Goal: Download file/media

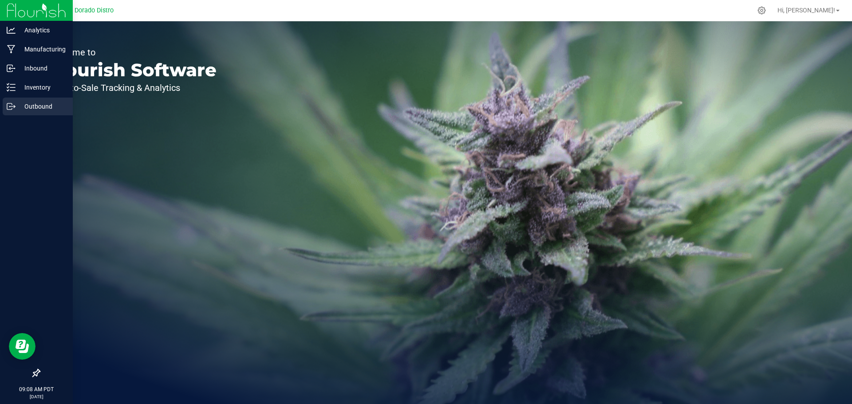
click at [42, 108] on p "Outbound" at bounding box center [42, 106] width 53 height 11
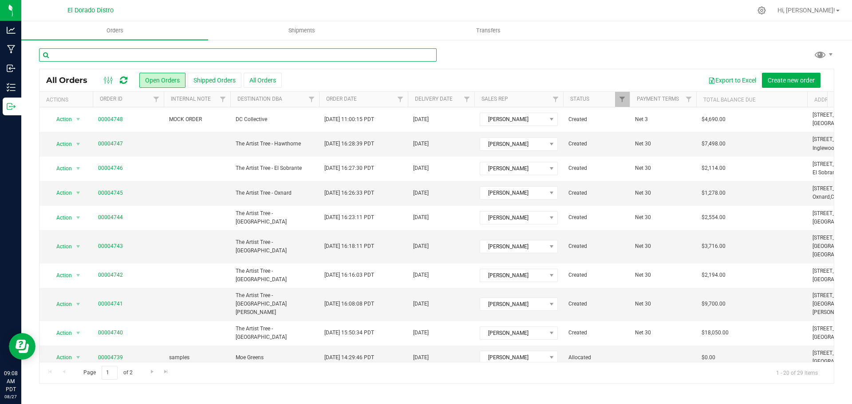
click at [167, 53] on input "text" at bounding box center [238, 54] width 398 height 13
type input "4705"
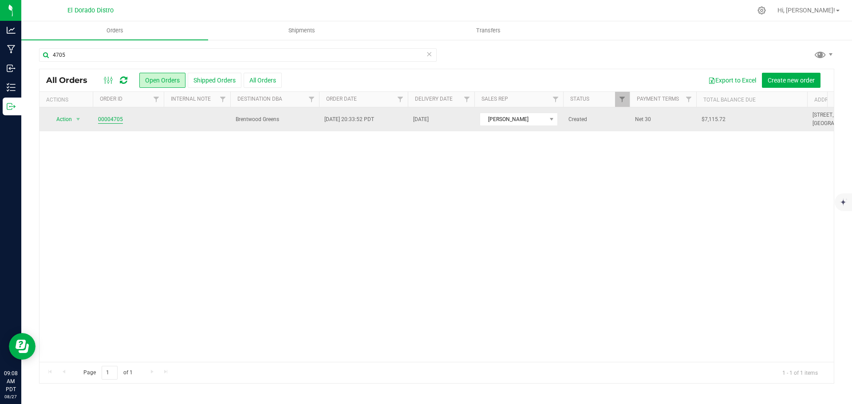
click at [109, 121] on link "00004705" at bounding box center [110, 119] width 25 height 8
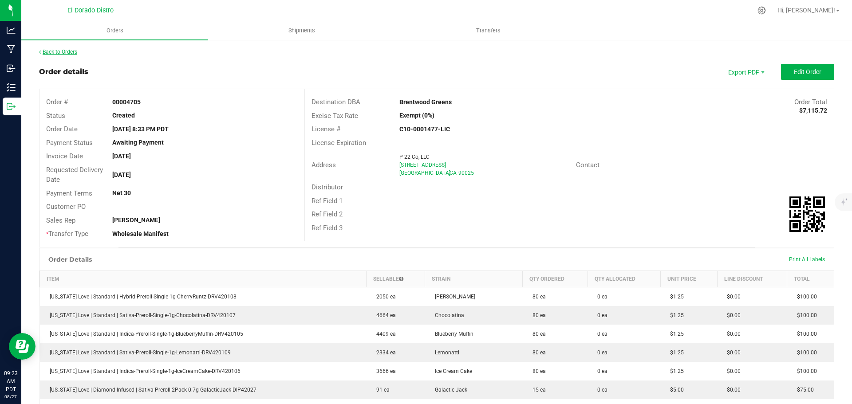
click at [71, 51] on link "Back to Orders" at bounding box center [58, 52] width 38 height 6
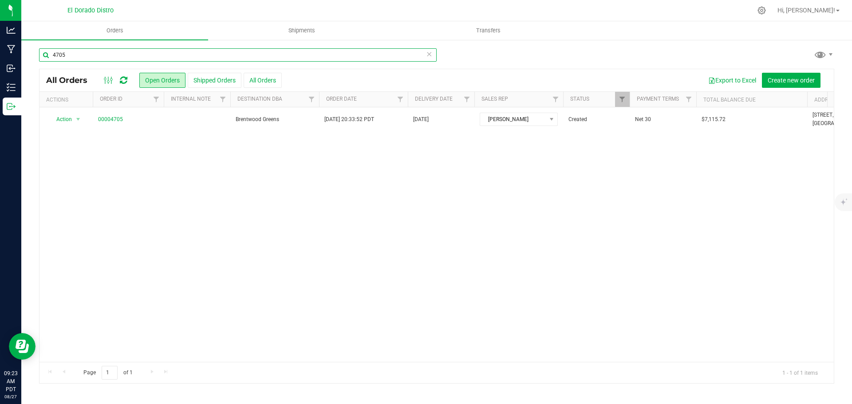
click at [154, 59] on input "4705" at bounding box center [238, 54] width 398 height 13
type input "4739"
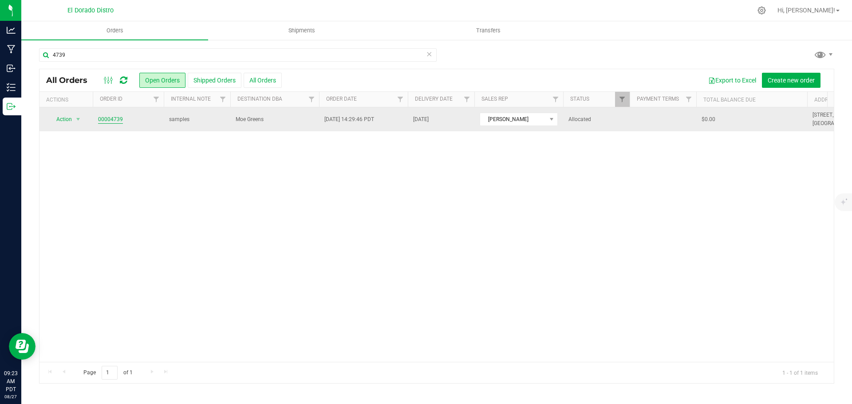
click at [112, 118] on link "00004739" at bounding box center [110, 119] width 25 height 8
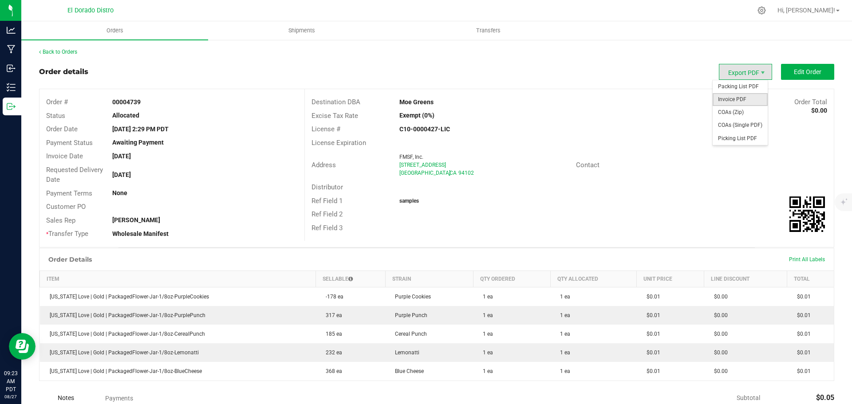
click at [746, 99] on span "Invoice PDF" at bounding box center [740, 99] width 55 height 13
click at [61, 52] on link "Back to Orders" at bounding box center [58, 52] width 38 height 6
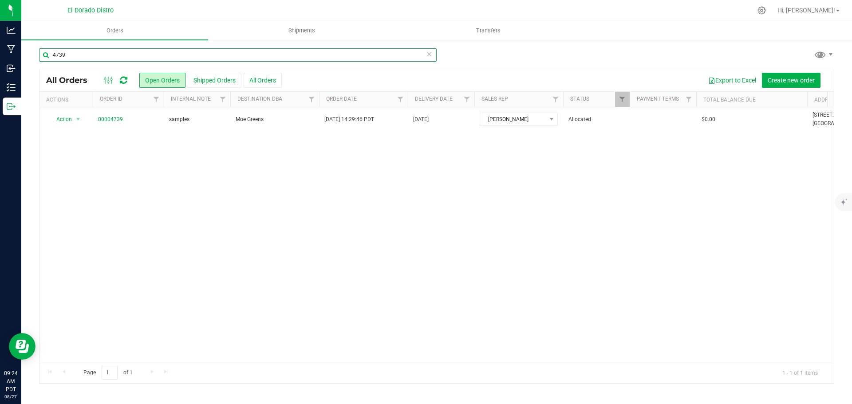
click at [192, 58] on input "4739" at bounding box center [238, 54] width 398 height 13
type input "4737"
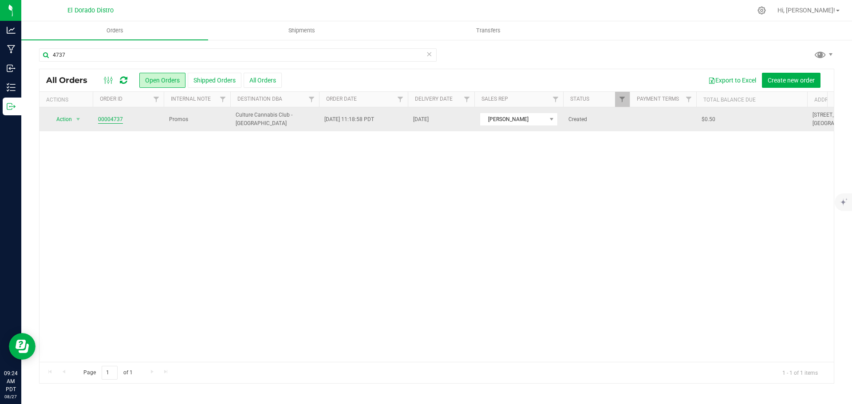
click at [113, 118] on link "00004737" at bounding box center [110, 119] width 25 height 8
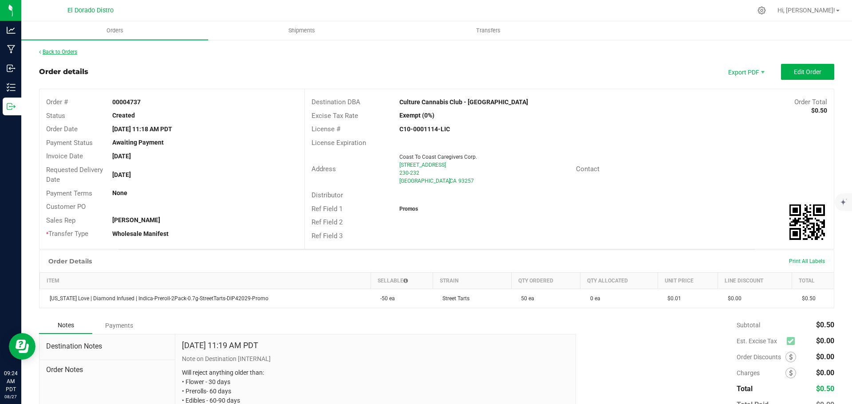
click at [67, 52] on link "Back to Orders" at bounding box center [58, 52] width 38 height 6
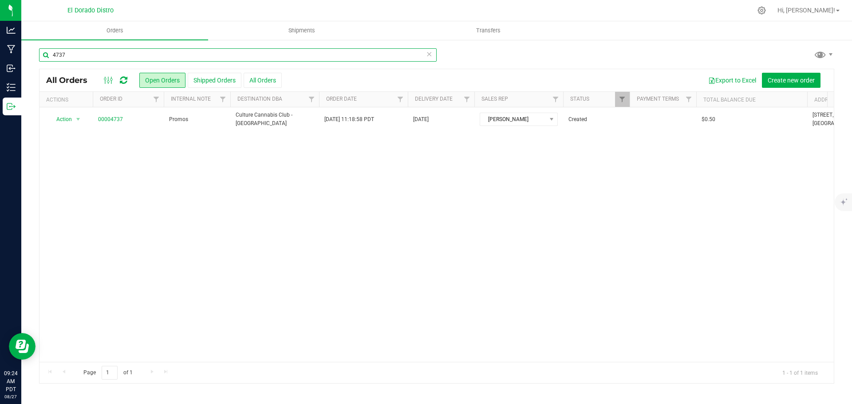
click at [164, 57] on input "4737" at bounding box center [238, 54] width 398 height 13
type input "4728"
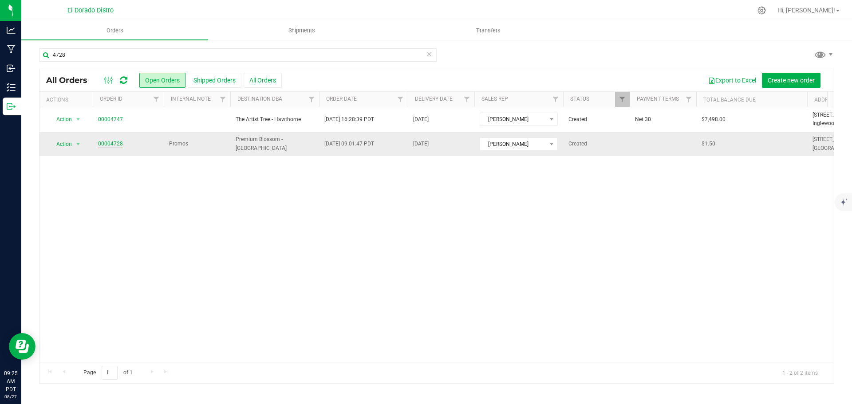
click at [116, 144] on link "00004728" at bounding box center [110, 144] width 25 height 8
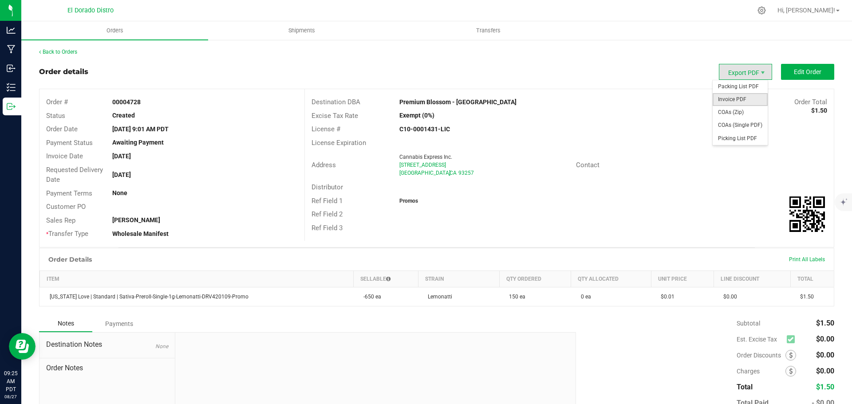
click at [741, 97] on span "Invoice PDF" at bounding box center [740, 99] width 55 height 13
click at [57, 51] on link "Back to Orders" at bounding box center [58, 52] width 38 height 6
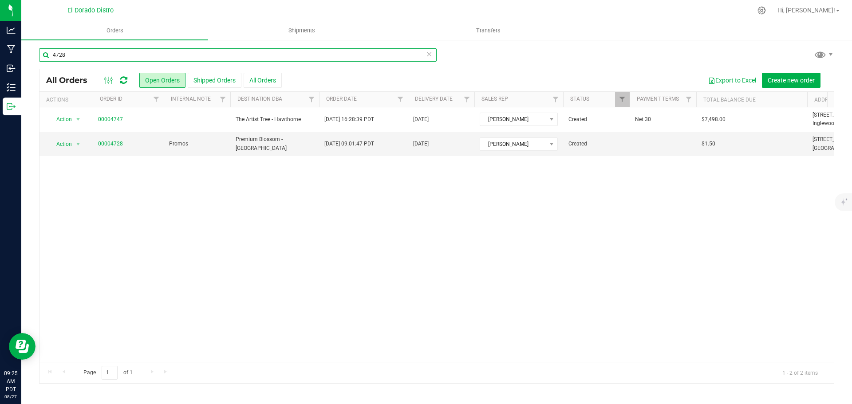
click at [153, 57] on input "4728" at bounding box center [238, 54] width 398 height 13
type input "4730"
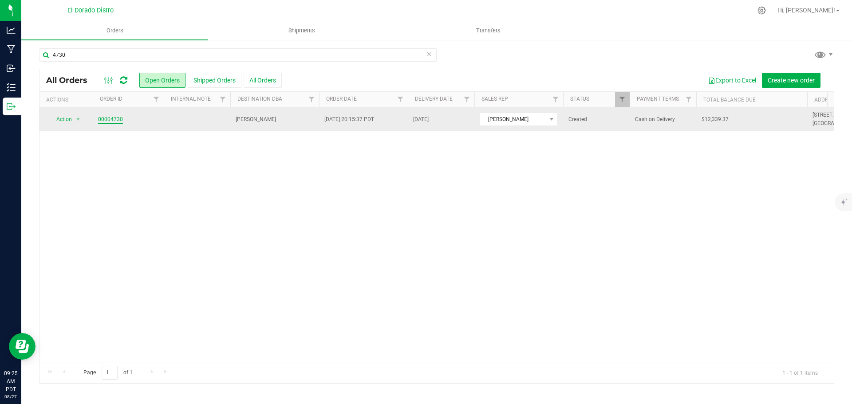
click at [115, 123] on link "00004730" at bounding box center [110, 119] width 25 height 8
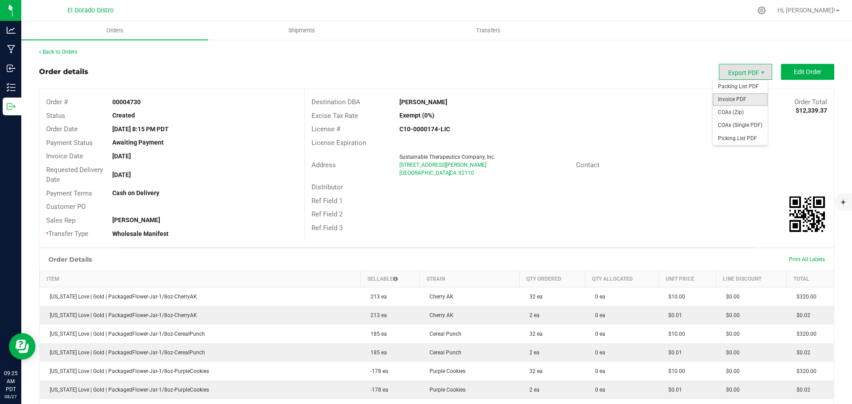
click at [746, 98] on span "Invoice PDF" at bounding box center [740, 99] width 55 height 13
click at [68, 51] on link "Back to Orders" at bounding box center [58, 52] width 38 height 6
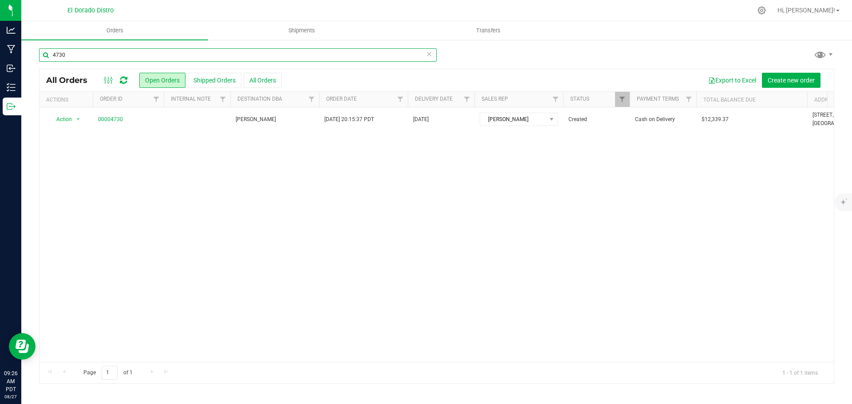
click at [155, 57] on input "4730" at bounding box center [238, 54] width 398 height 13
type input "4731"
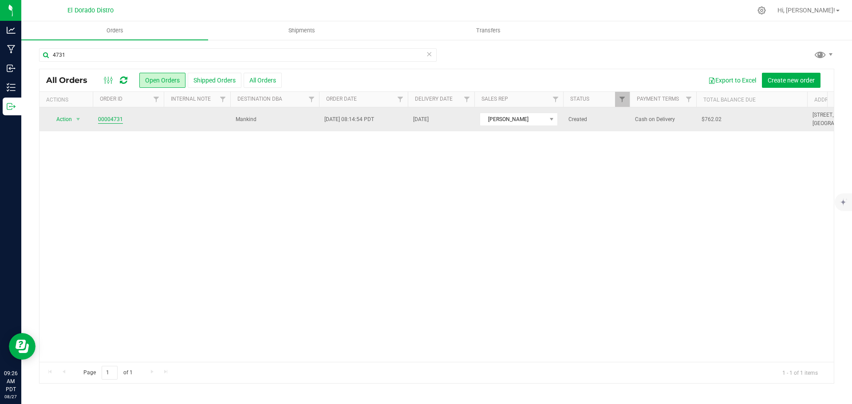
click at [115, 118] on link "00004731" at bounding box center [110, 119] width 25 height 8
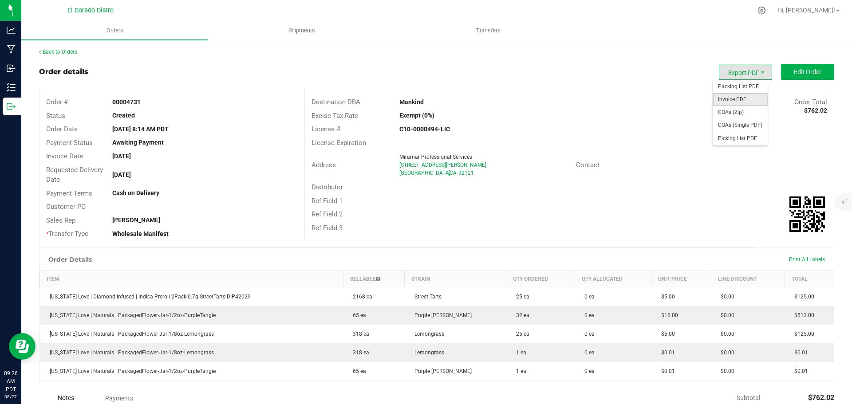
click at [744, 99] on span "Invoice PDF" at bounding box center [740, 99] width 55 height 13
click at [65, 51] on link "Back to Orders" at bounding box center [58, 52] width 38 height 6
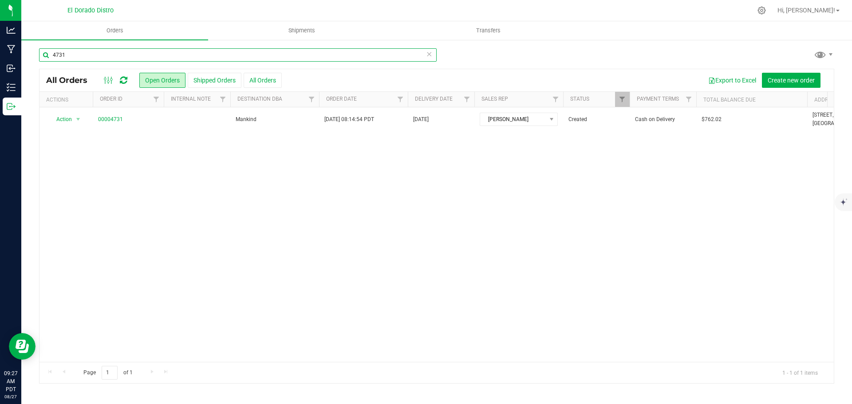
click at [128, 58] on input "4731" at bounding box center [238, 54] width 398 height 13
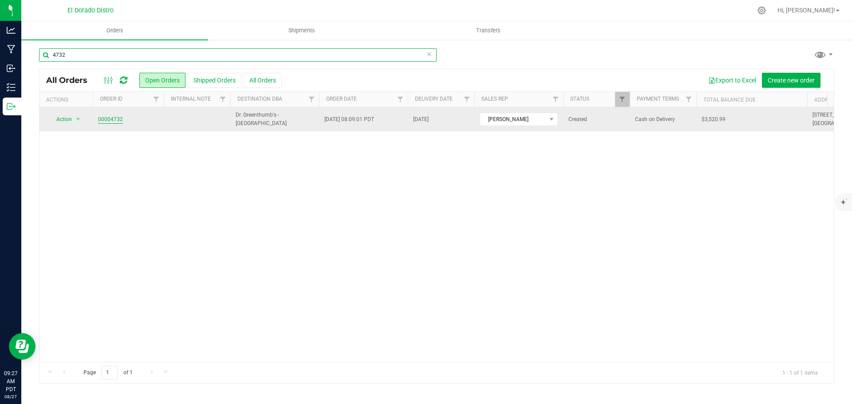
type input "4732"
click at [110, 119] on link "00004732" at bounding box center [110, 119] width 25 height 8
